Goal: Find specific page/section: Locate a particular part of the current website

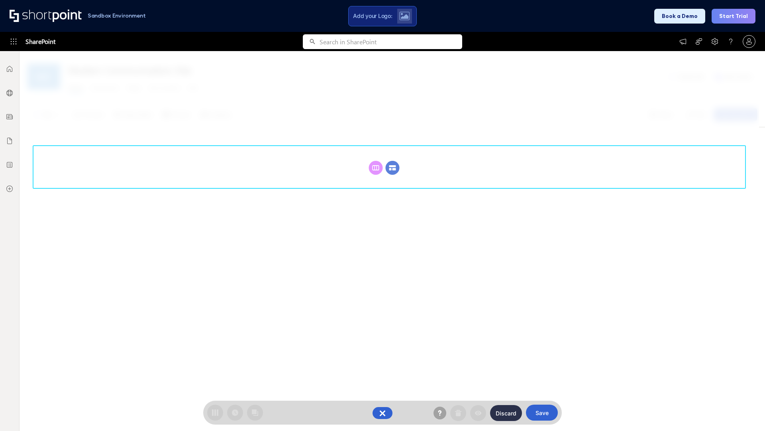
click at [393, 167] on circle at bounding box center [393, 168] width 14 height 14
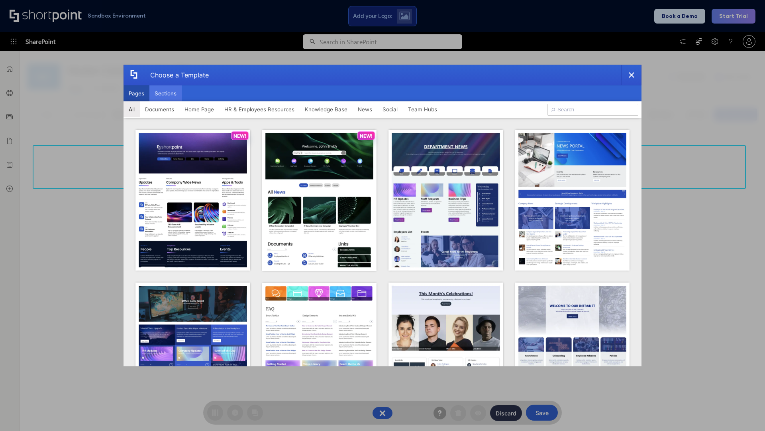
click at [165, 93] on button "Sections" at bounding box center [166, 93] width 32 height 16
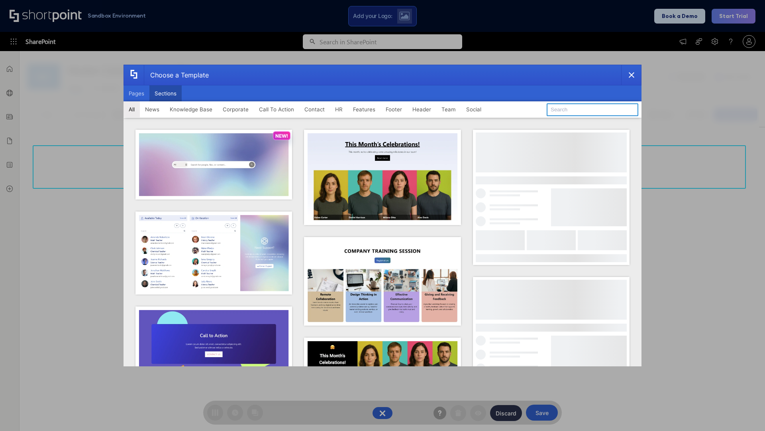
type input "Footer 7"
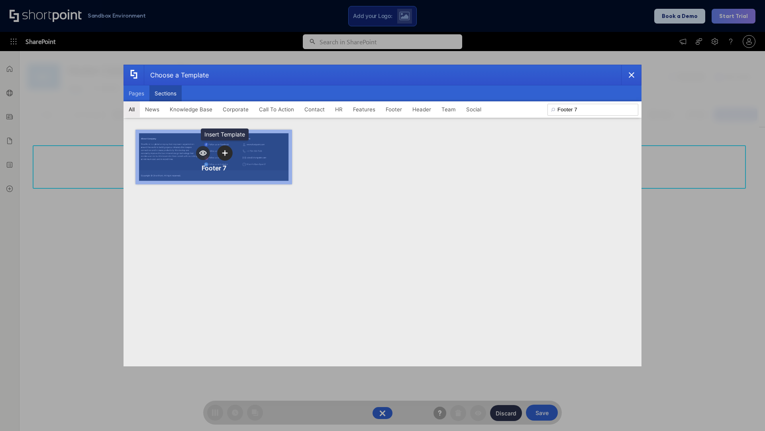
click at [225, 153] on icon "template selector" at bounding box center [225, 153] width 6 height 6
